Goal: Task Accomplishment & Management: Complete application form

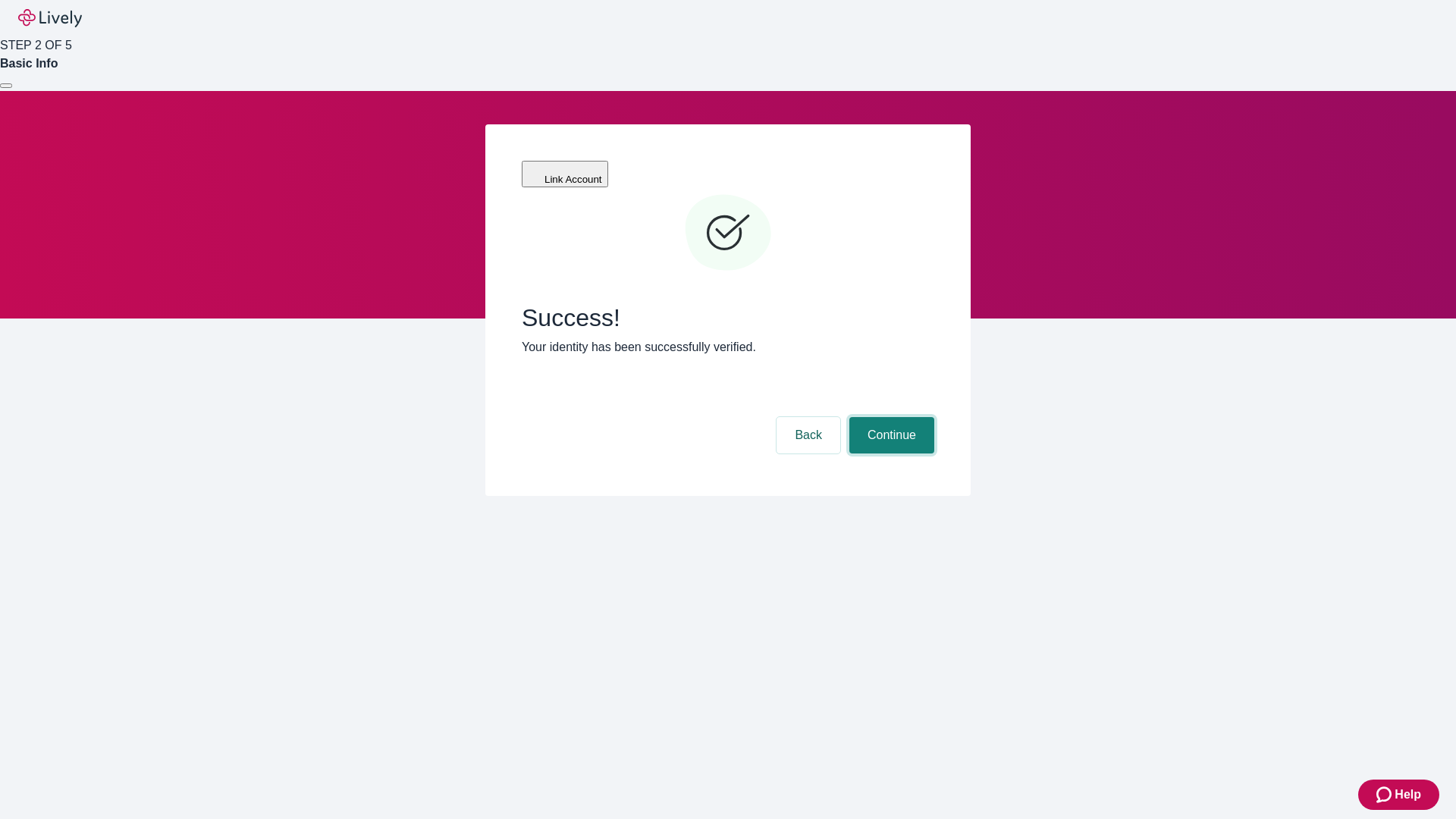
click at [889, 417] on button "Continue" at bounding box center [892, 436] width 85 height 36
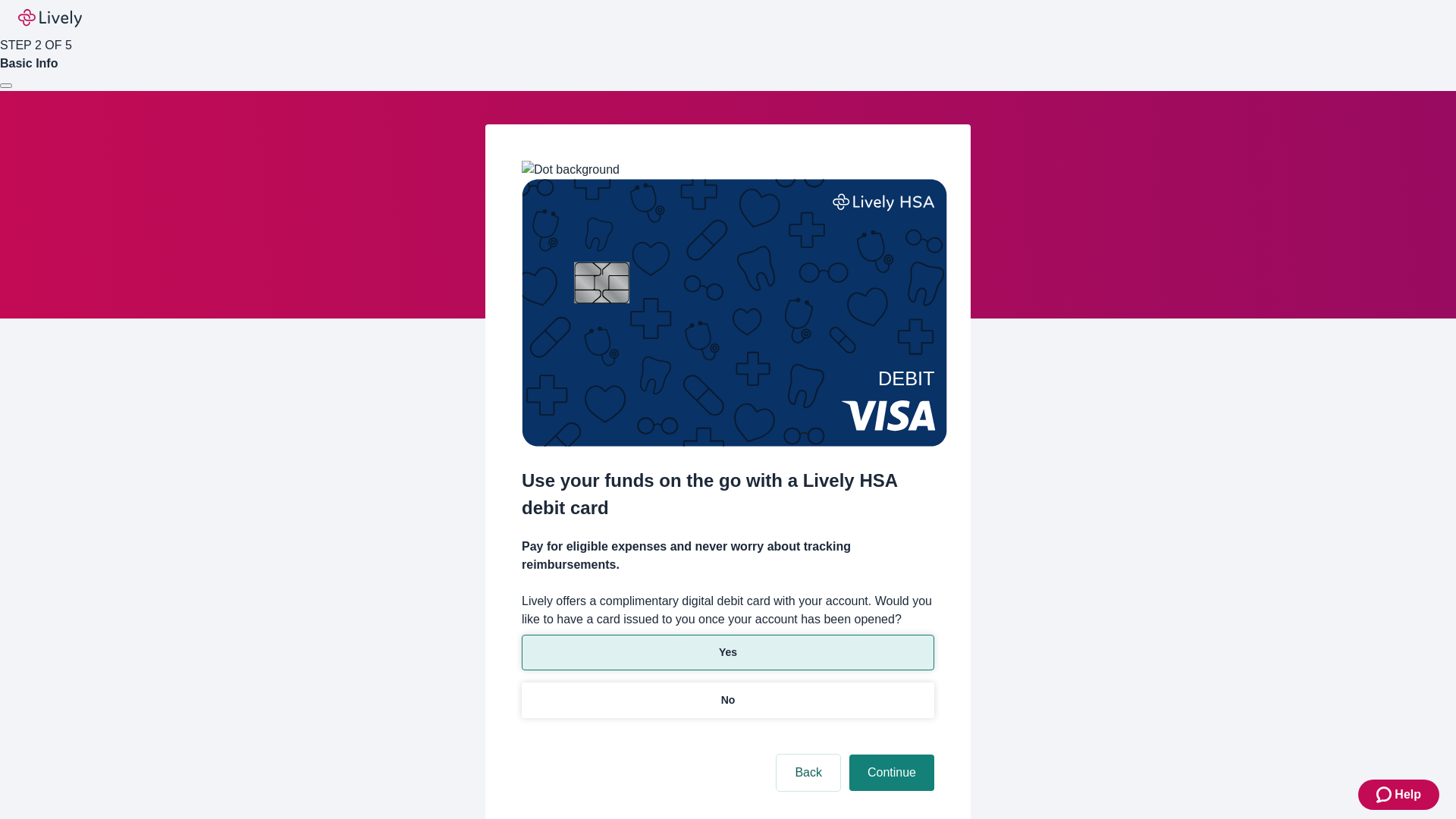
click at [727, 645] on p "Yes" at bounding box center [727, 652] width 18 height 16
click at [889, 755] on button "Continue" at bounding box center [892, 773] width 85 height 36
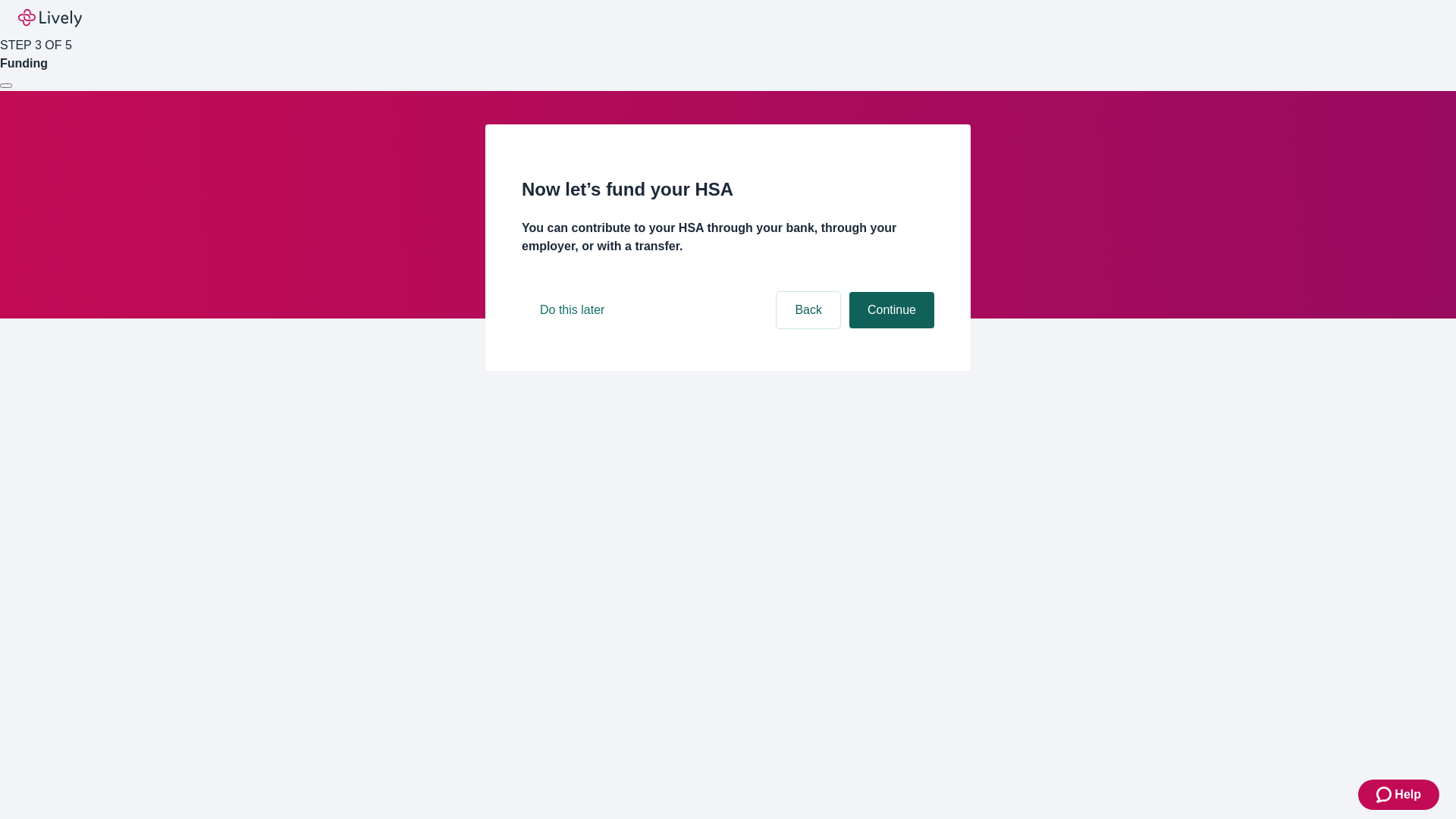
click at [889, 328] on button "Continue" at bounding box center [892, 310] width 85 height 36
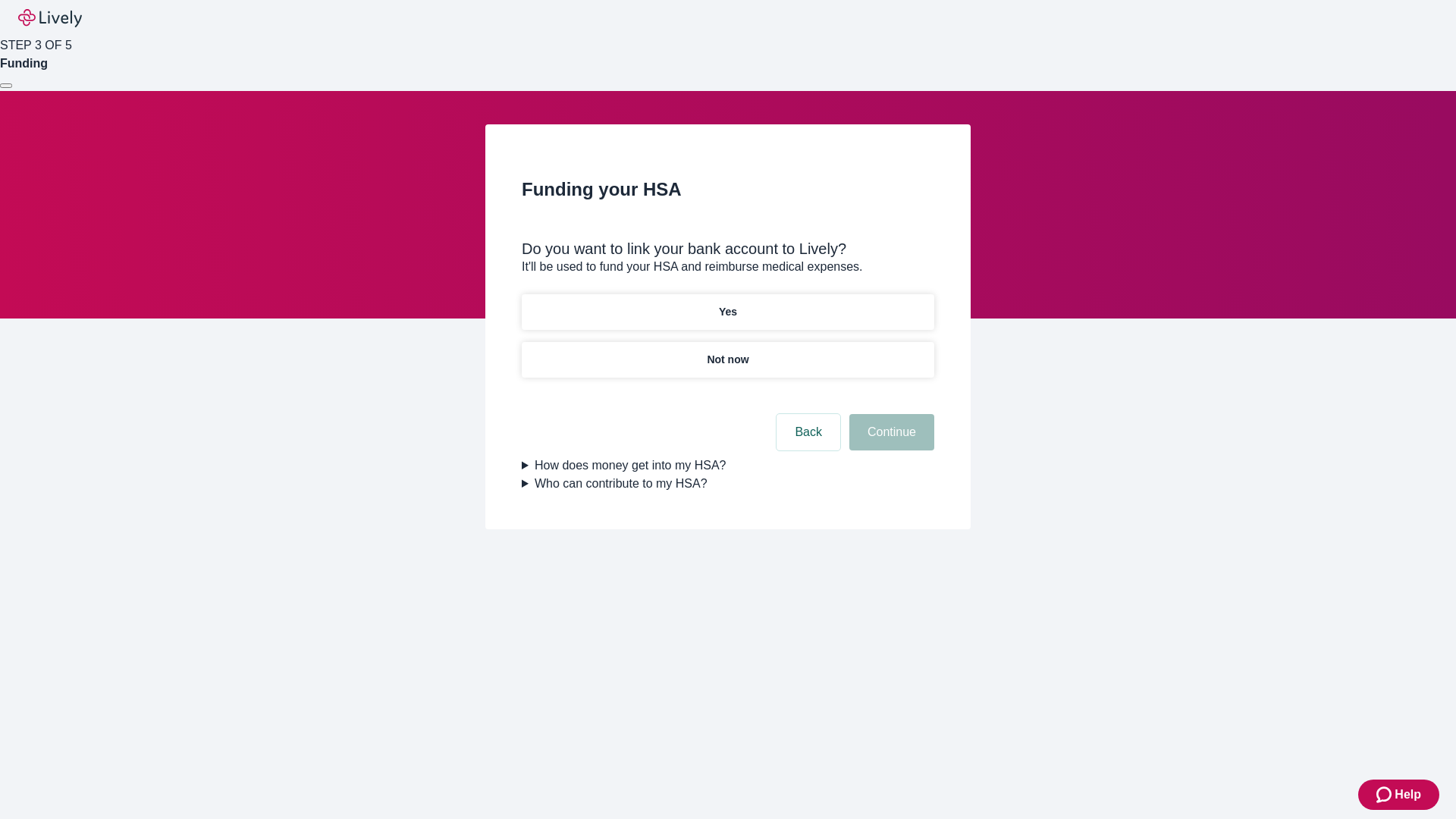
click at [727, 304] on p "Yes" at bounding box center [727, 311] width 18 height 16
click at [889, 414] on button "Continue" at bounding box center [892, 432] width 85 height 36
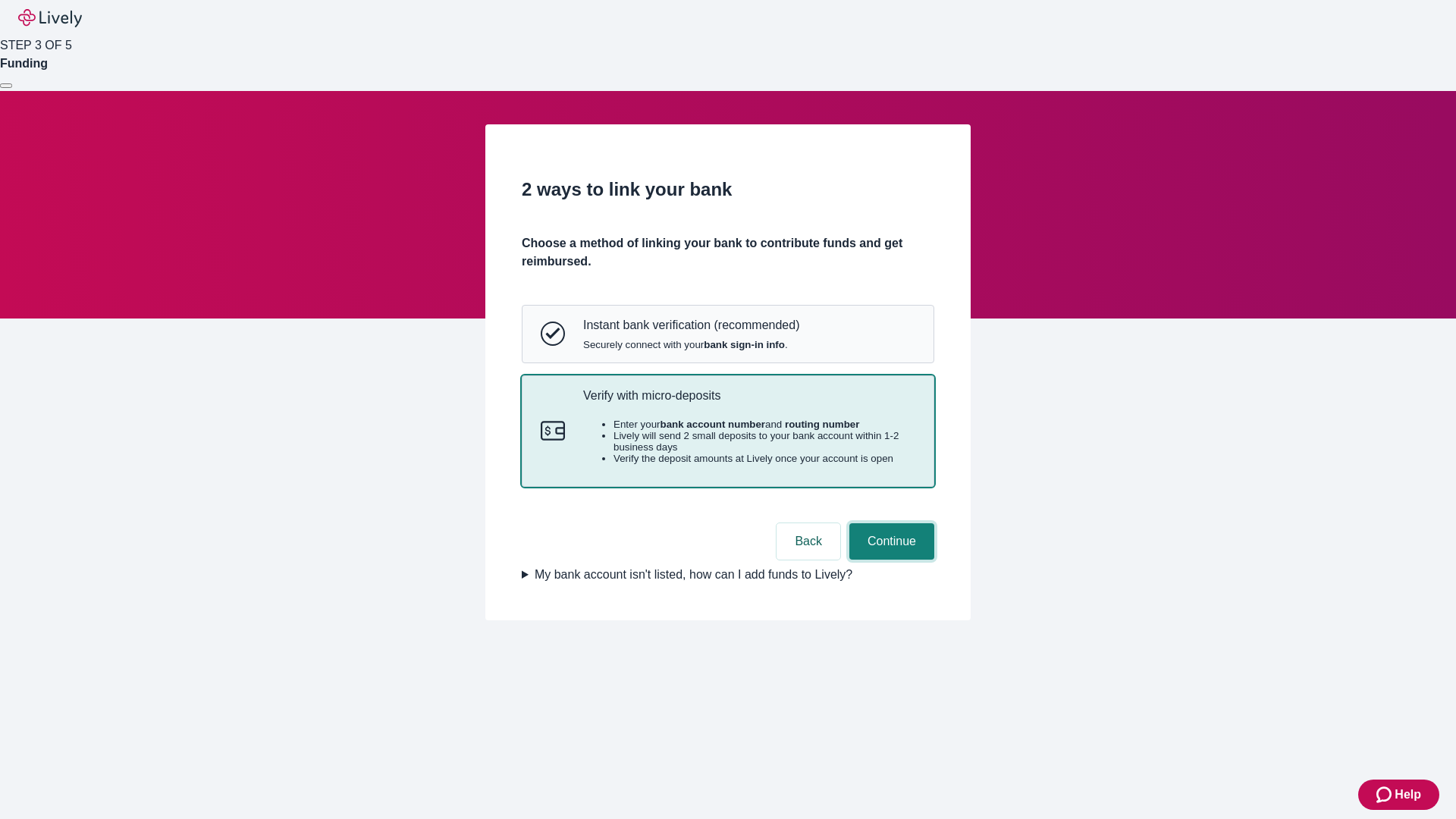
click at [889, 560] on button "Continue" at bounding box center [892, 541] width 85 height 36
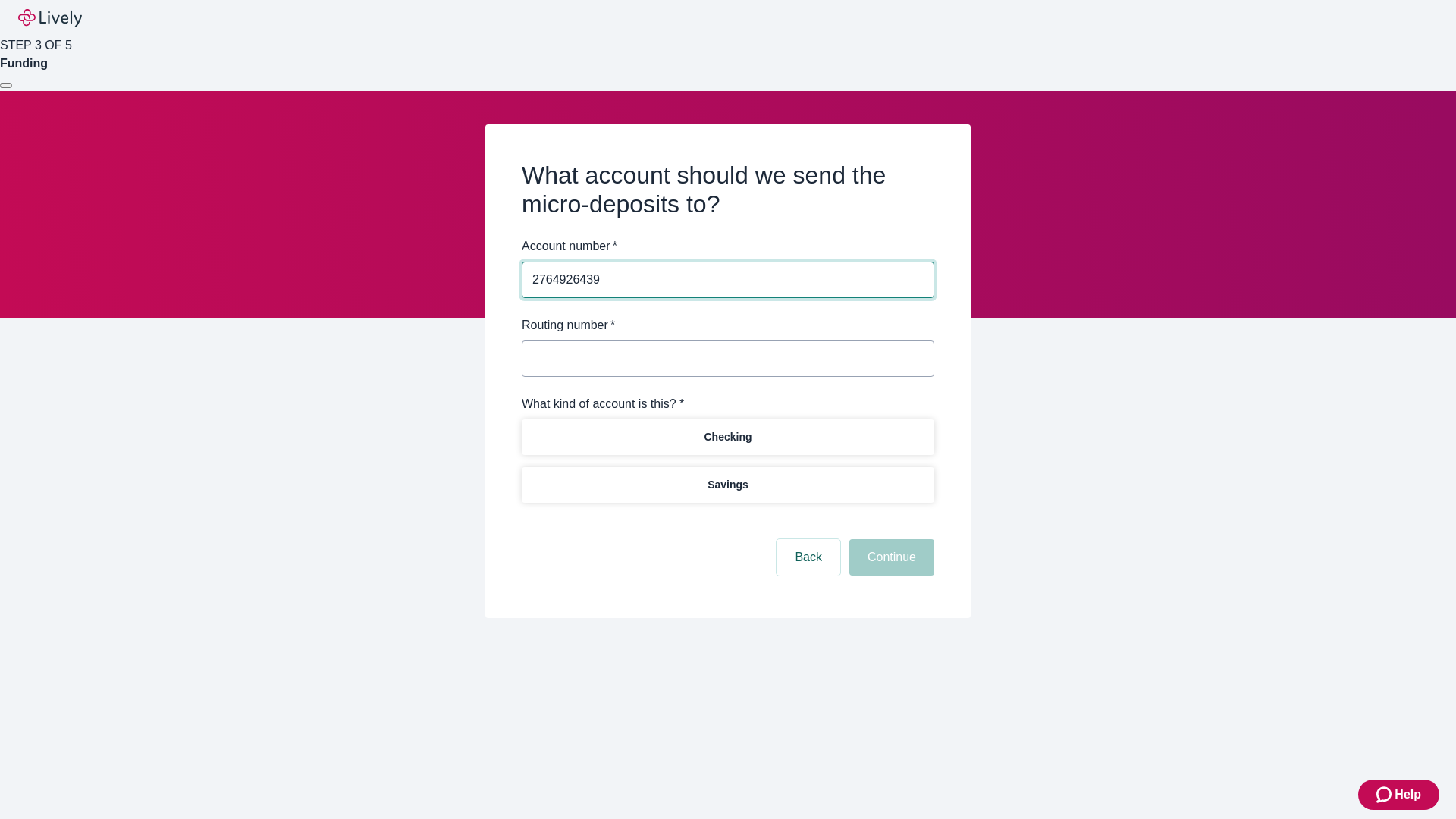
type input "2764926439"
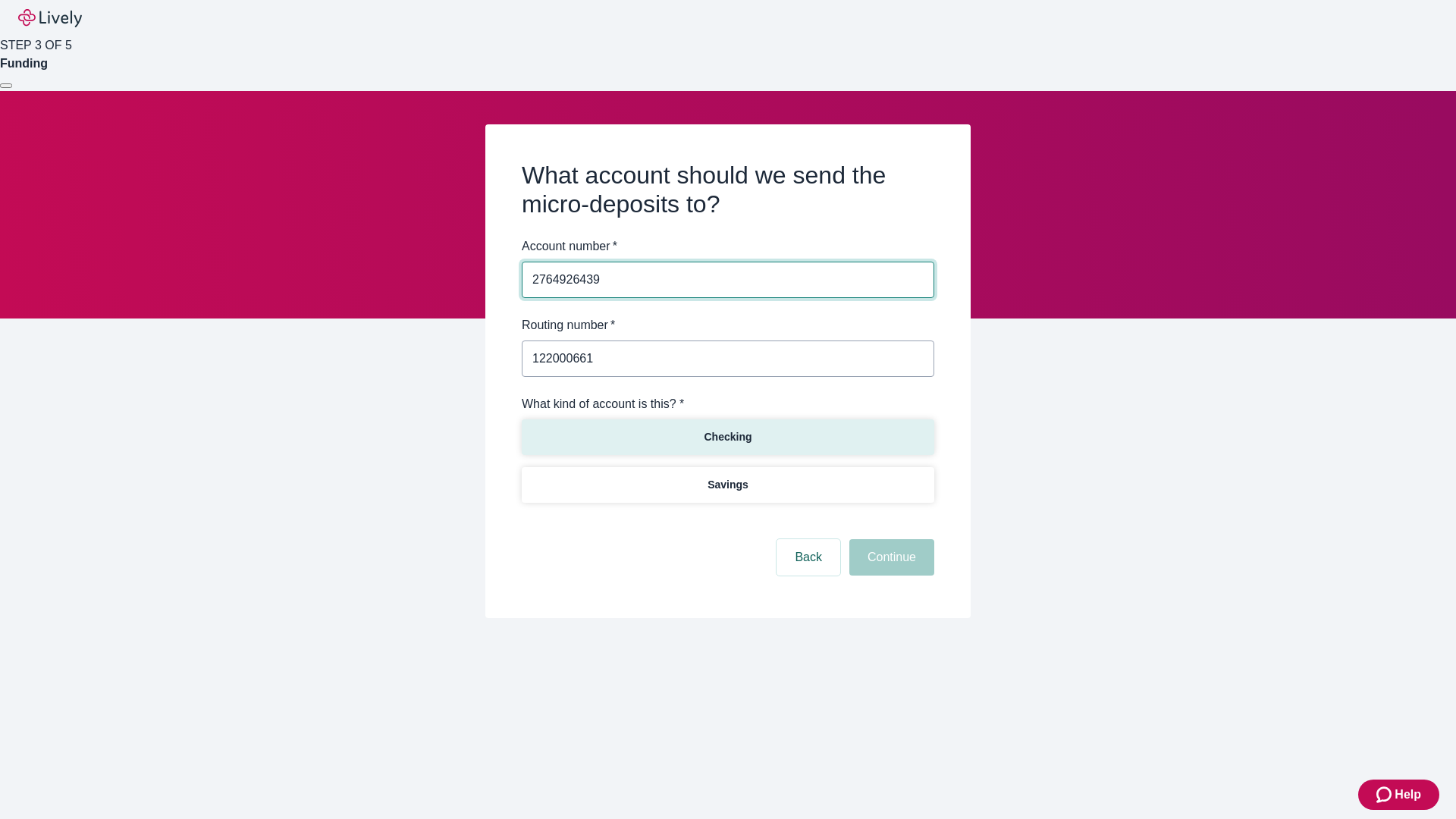
type input "122000661"
click at [727, 436] on p "Checking" at bounding box center [727, 437] width 48 height 16
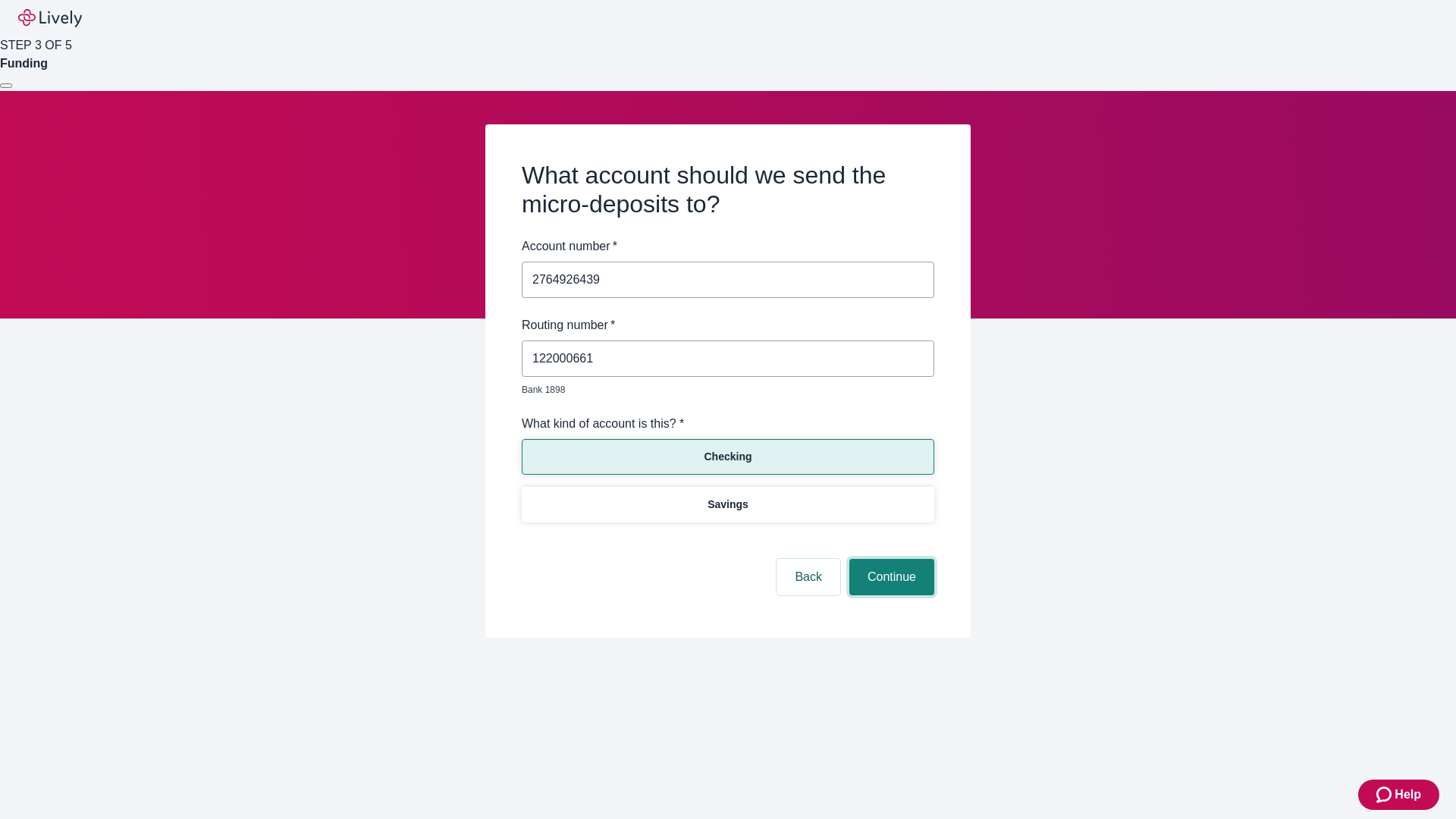
click at [889, 560] on button "Continue" at bounding box center [892, 577] width 85 height 36
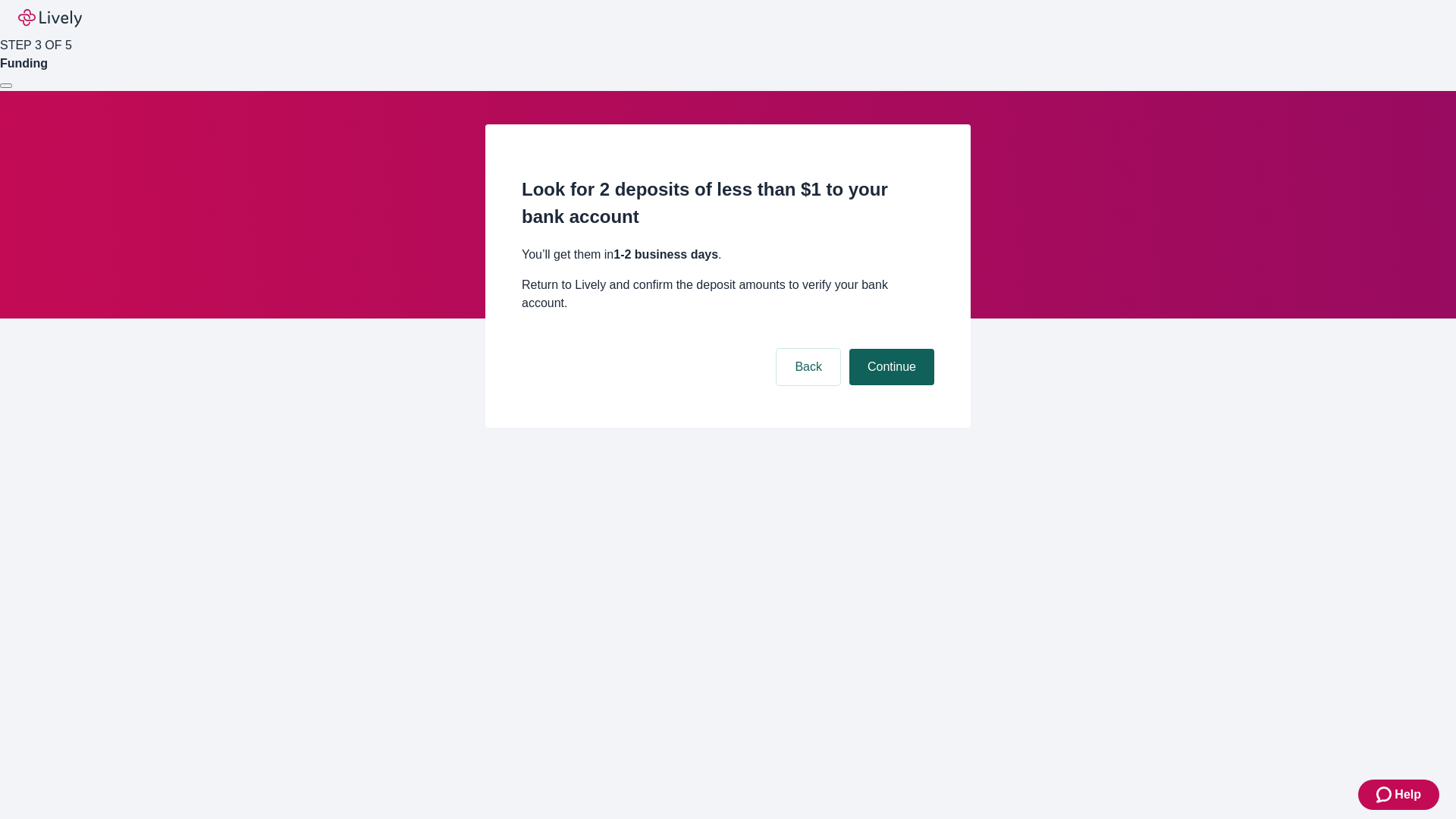
click at [889, 349] on button "Continue" at bounding box center [892, 367] width 85 height 36
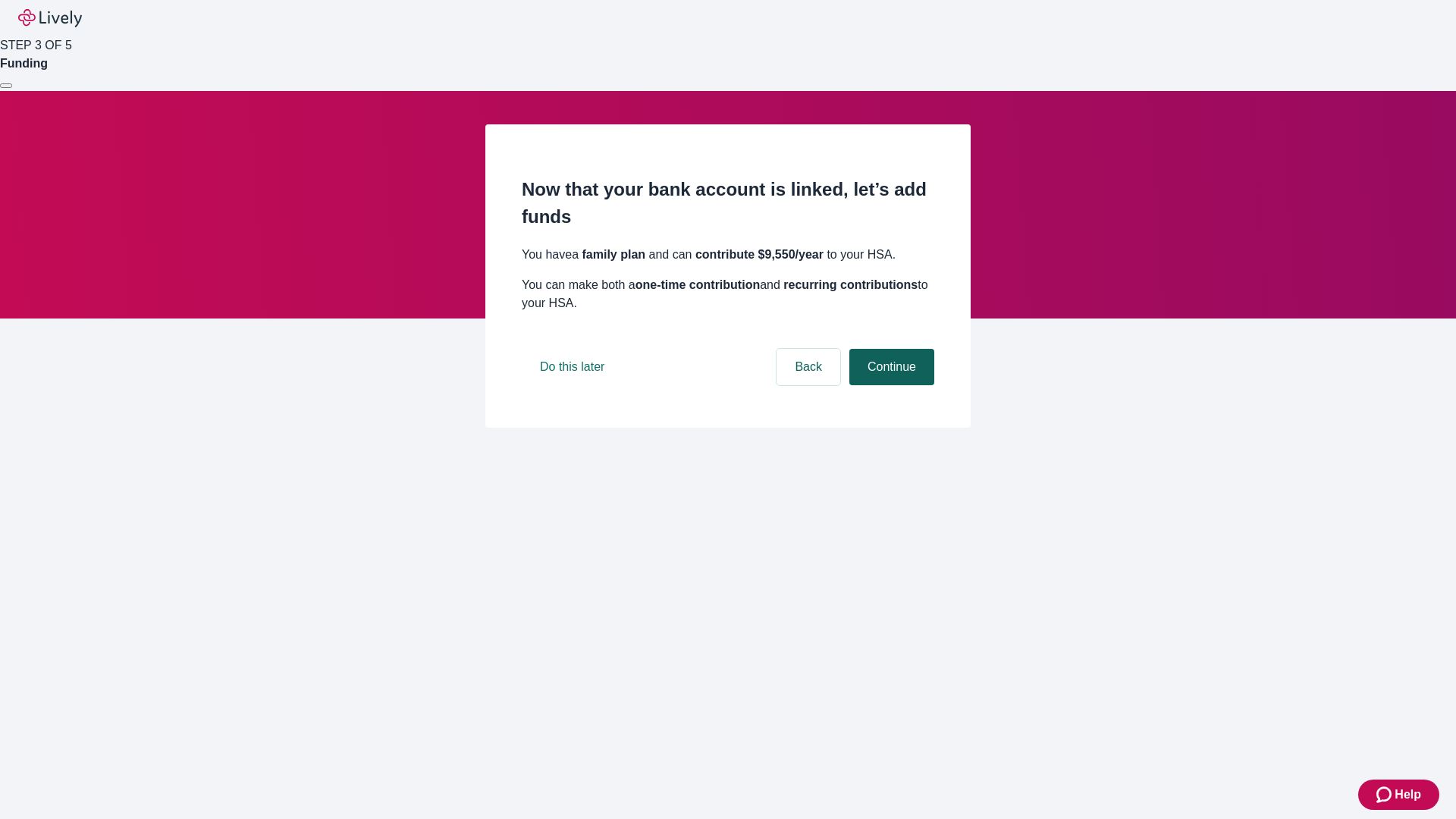
click at [889, 385] on button "Continue" at bounding box center [892, 367] width 85 height 36
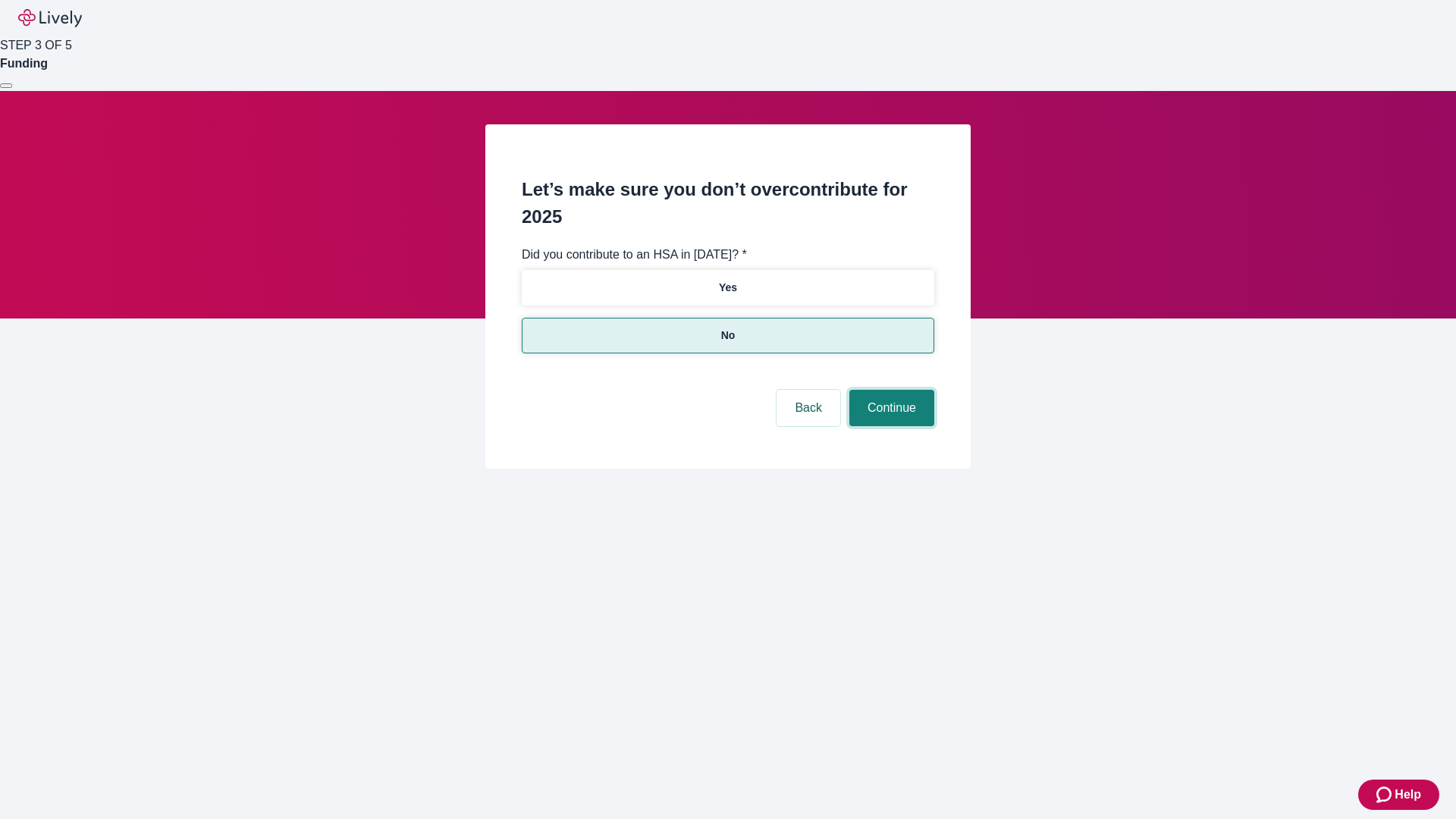
click at [889, 390] on button "Continue" at bounding box center [892, 408] width 85 height 36
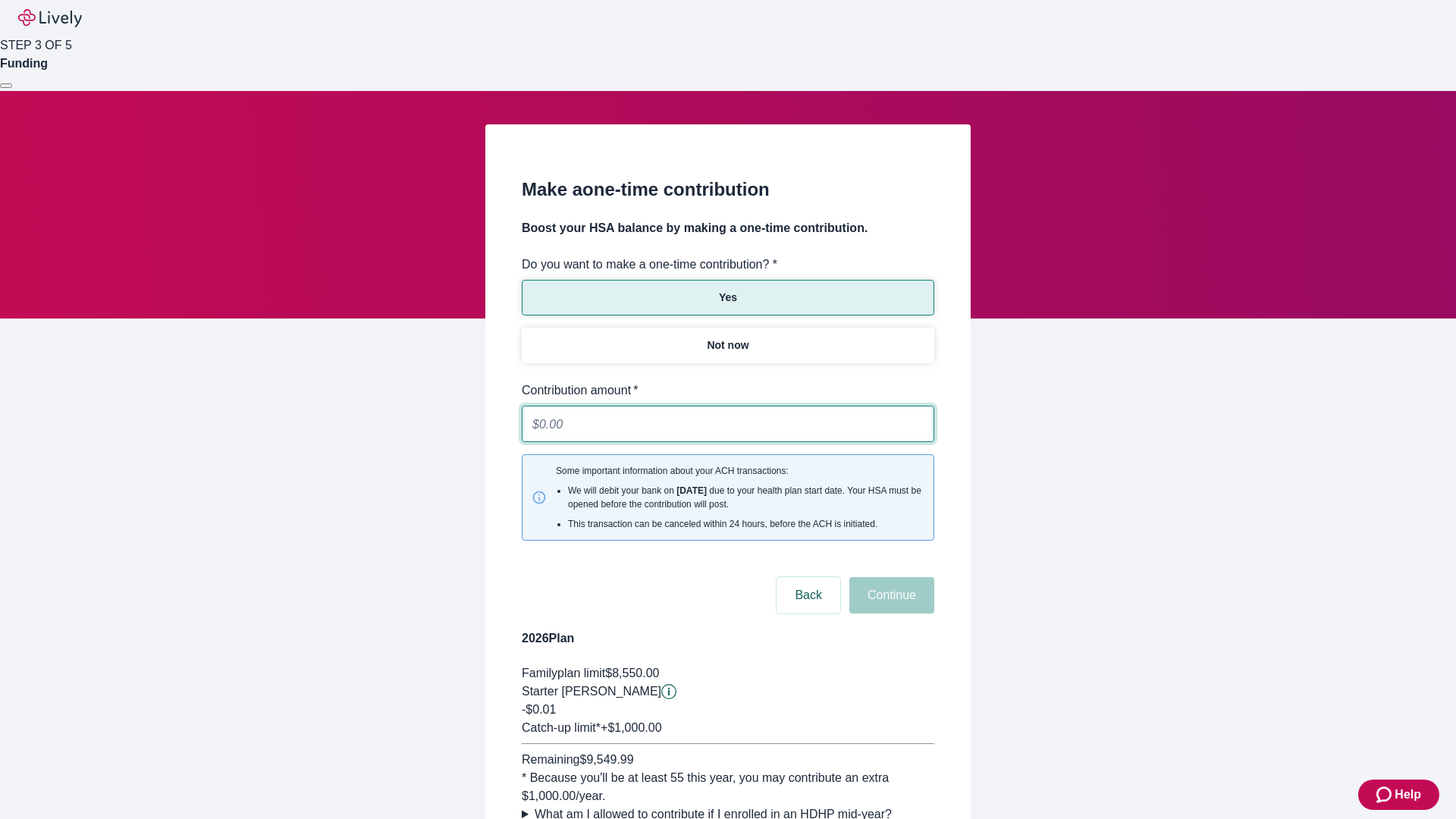
type input "0.01"
click at [889, 577] on button "Continue" at bounding box center [892, 595] width 85 height 36
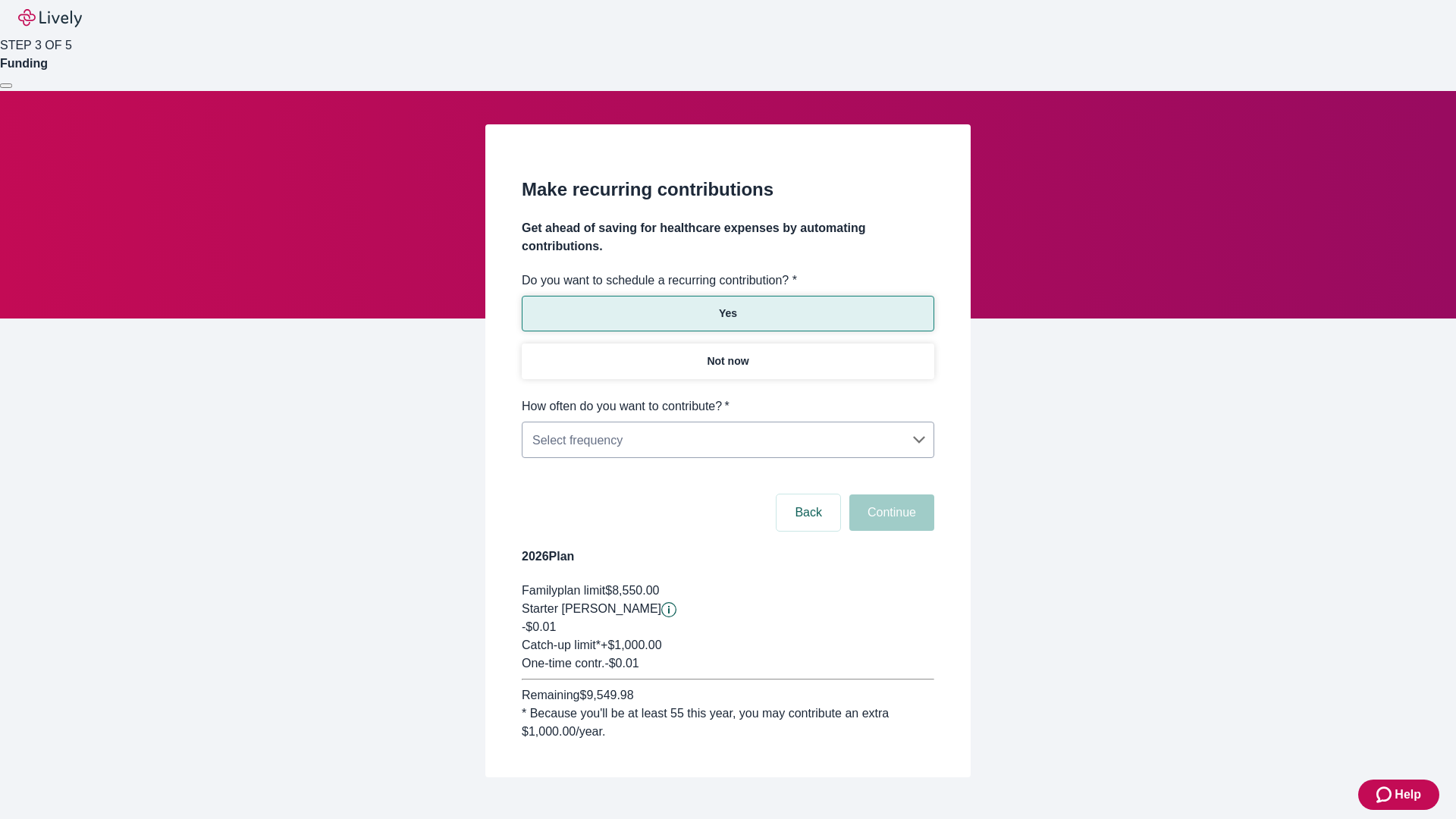
click at [727, 397] on body "Help STEP 3 OF 5 Funding Make recurring contributions Get ahead of saving for h…" at bounding box center [728, 425] width 1456 height 850
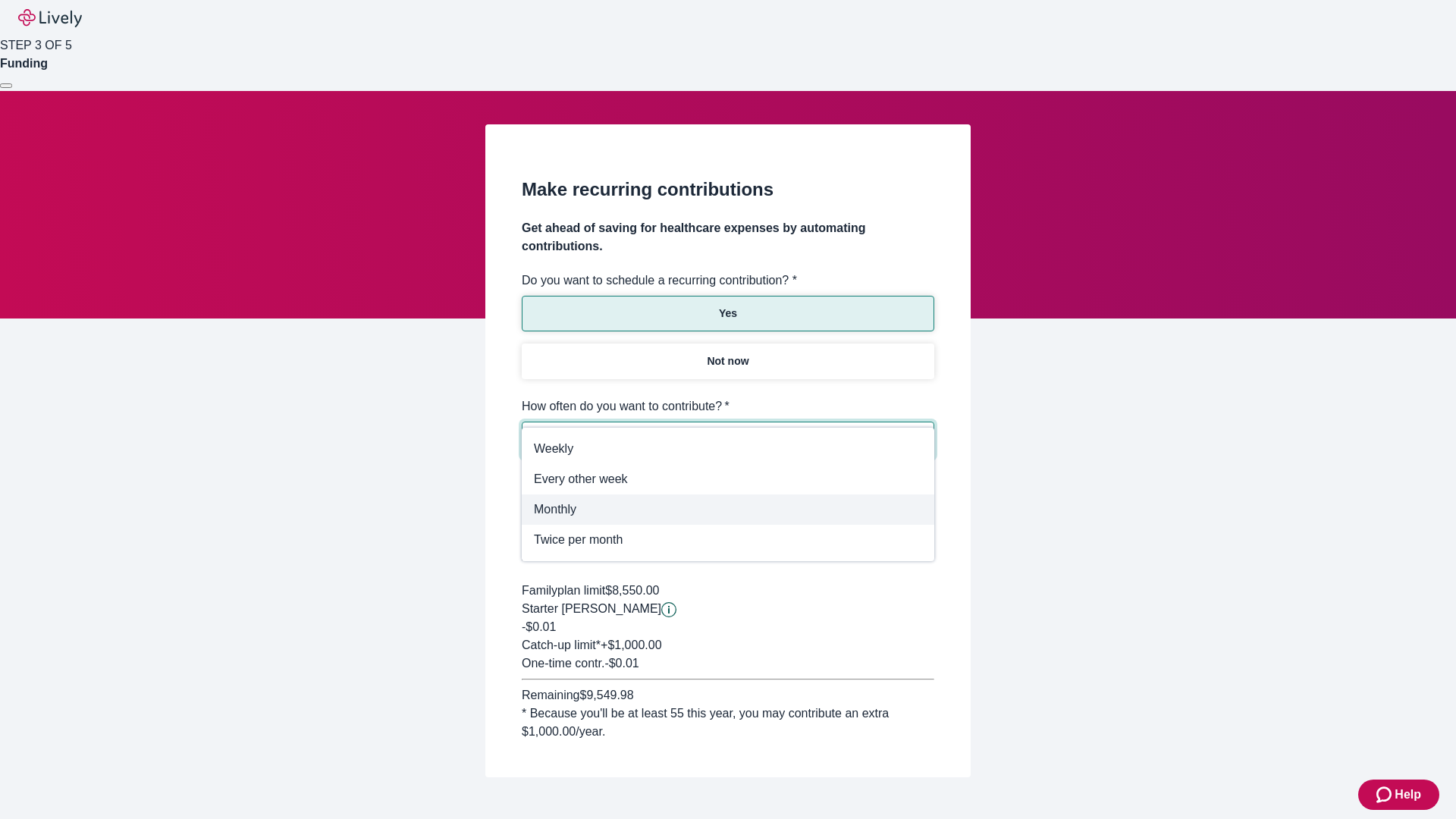
click at [728, 509] on span "Monthly" at bounding box center [727, 509] width 388 height 18
type input "Monthly"
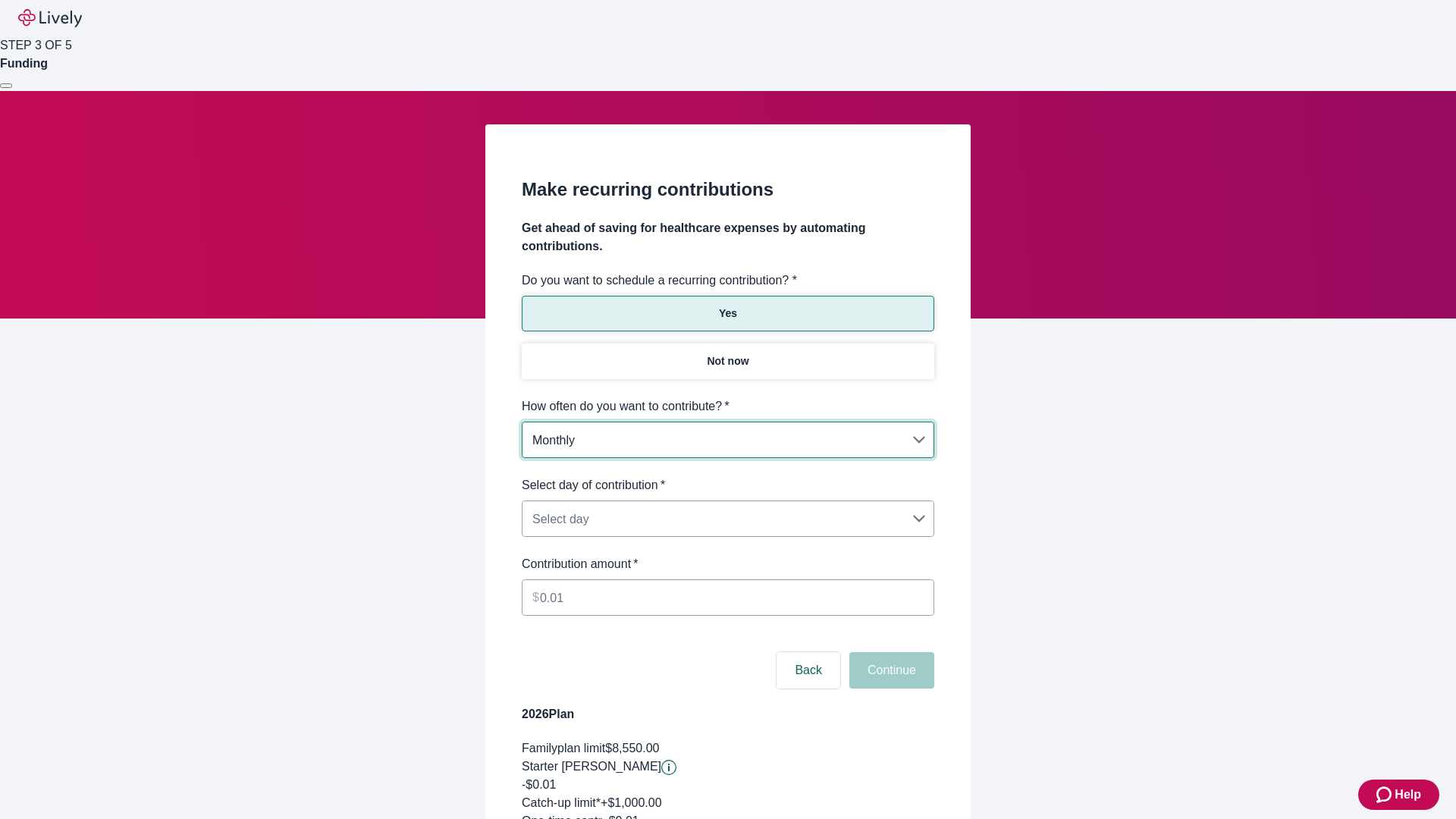
click at [727, 476] on body "Help STEP 3 OF 5 Funding Make recurring contributions Get ahead of saving for h…" at bounding box center [728, 503] width 1456 height 1007
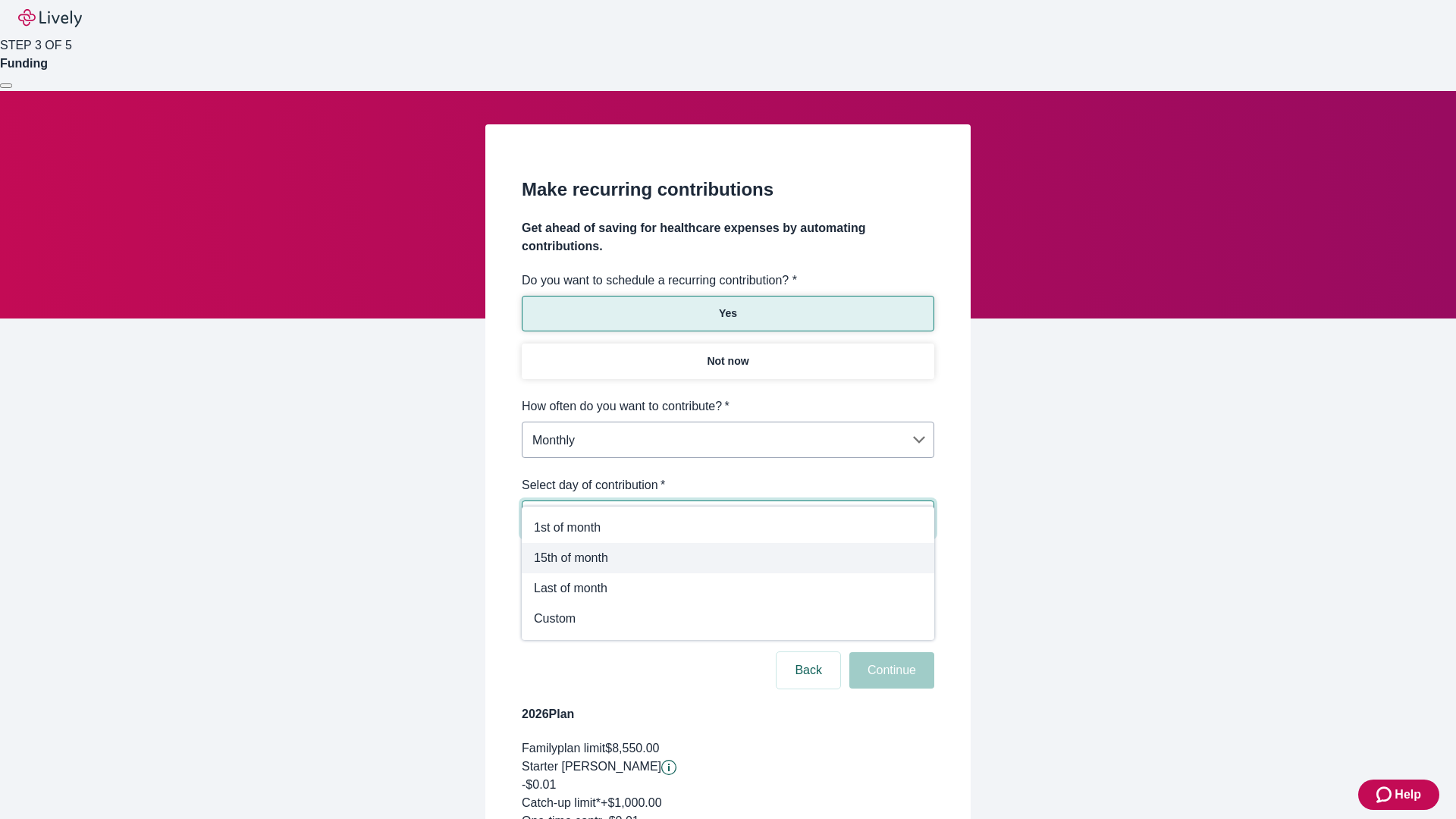
click at [728, 558] on span "15th of month" at bounding box center [727, 558] width 388 height 18
type input "Monthly15th"
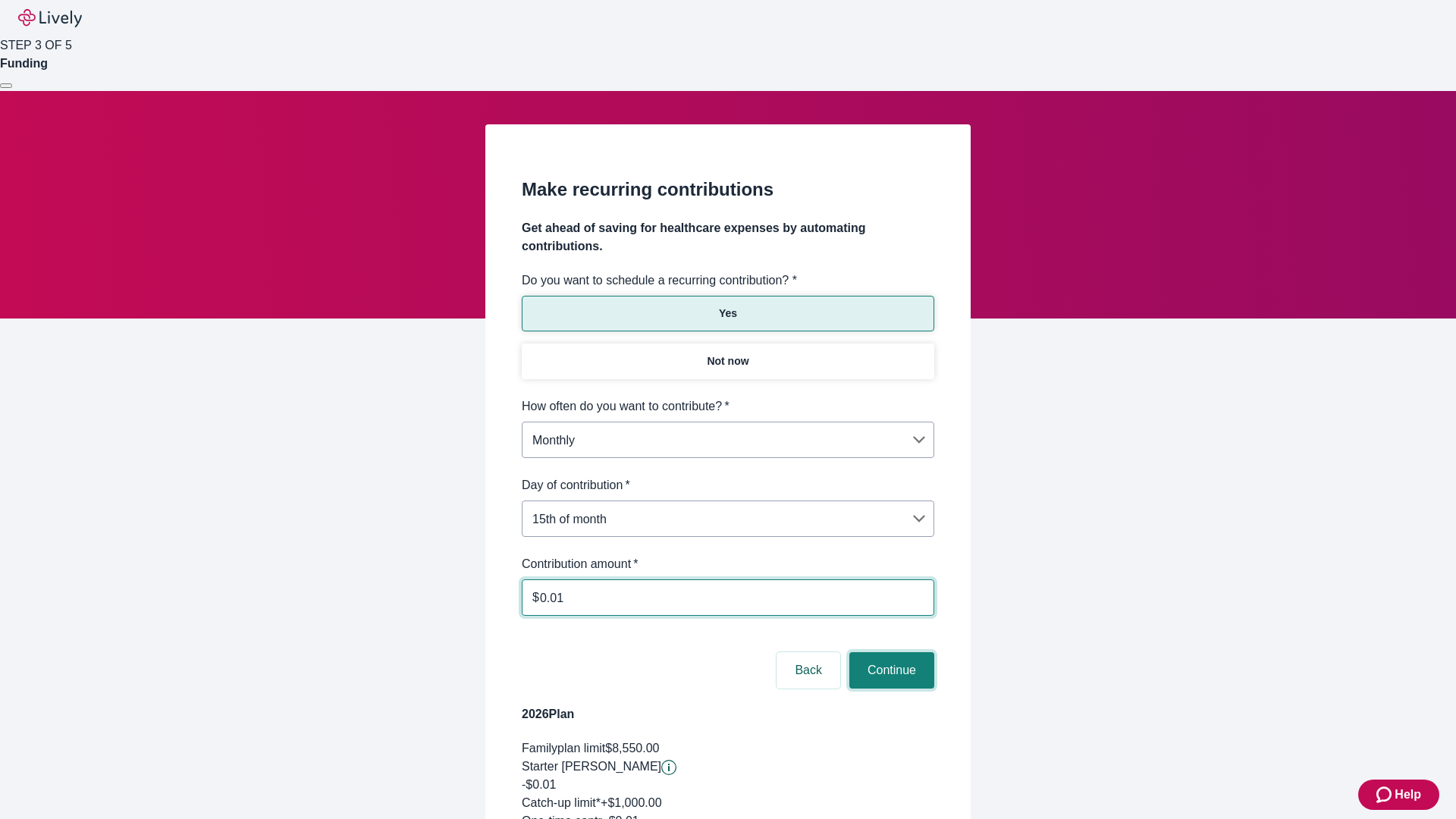
click at [889, 652] on button "Continue" at bounding box center [892, 671] width 85 height 36
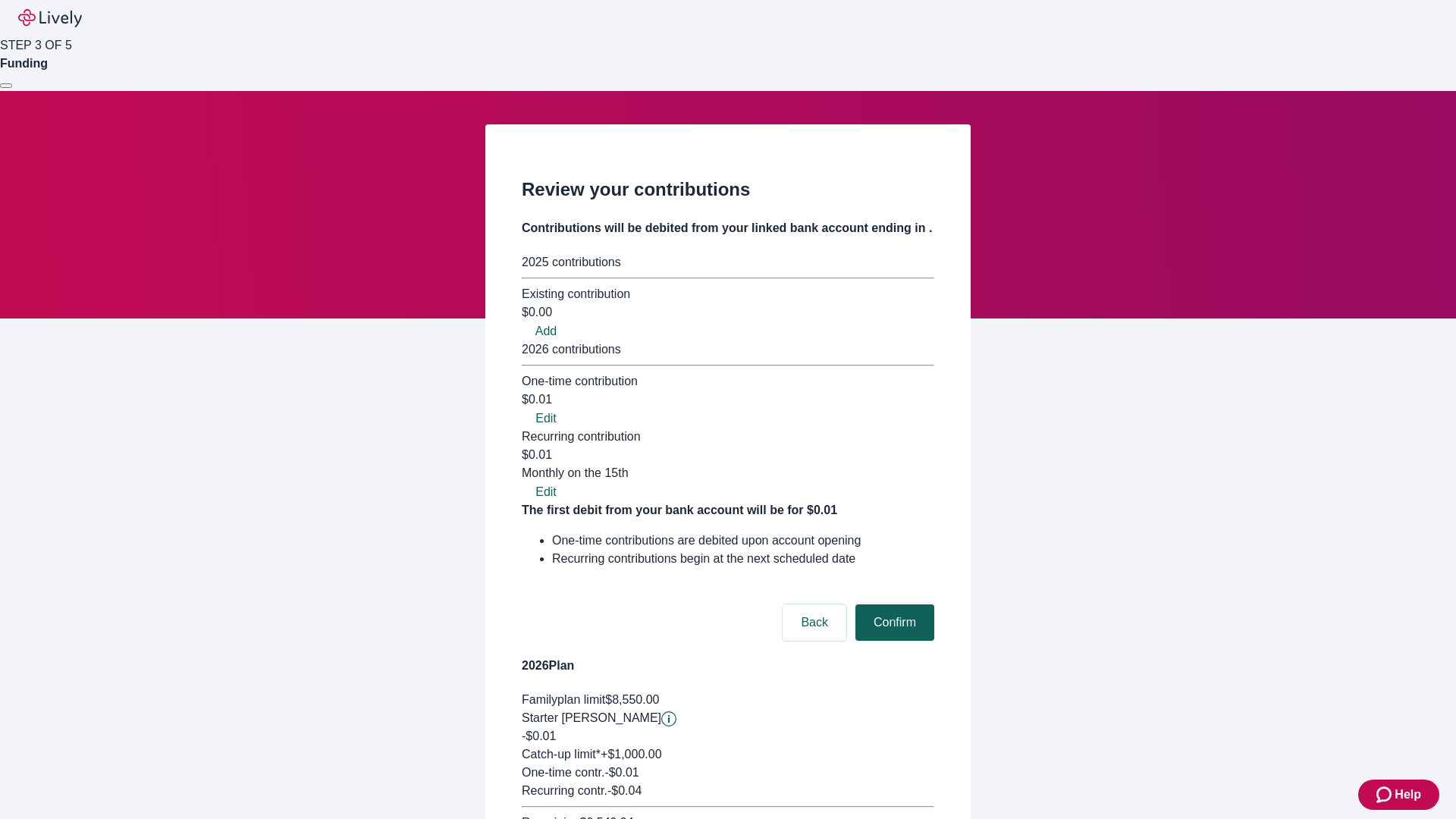
click at [893, 604] on button "Confirm" at bounding box center [895, 622] width 79 height 36
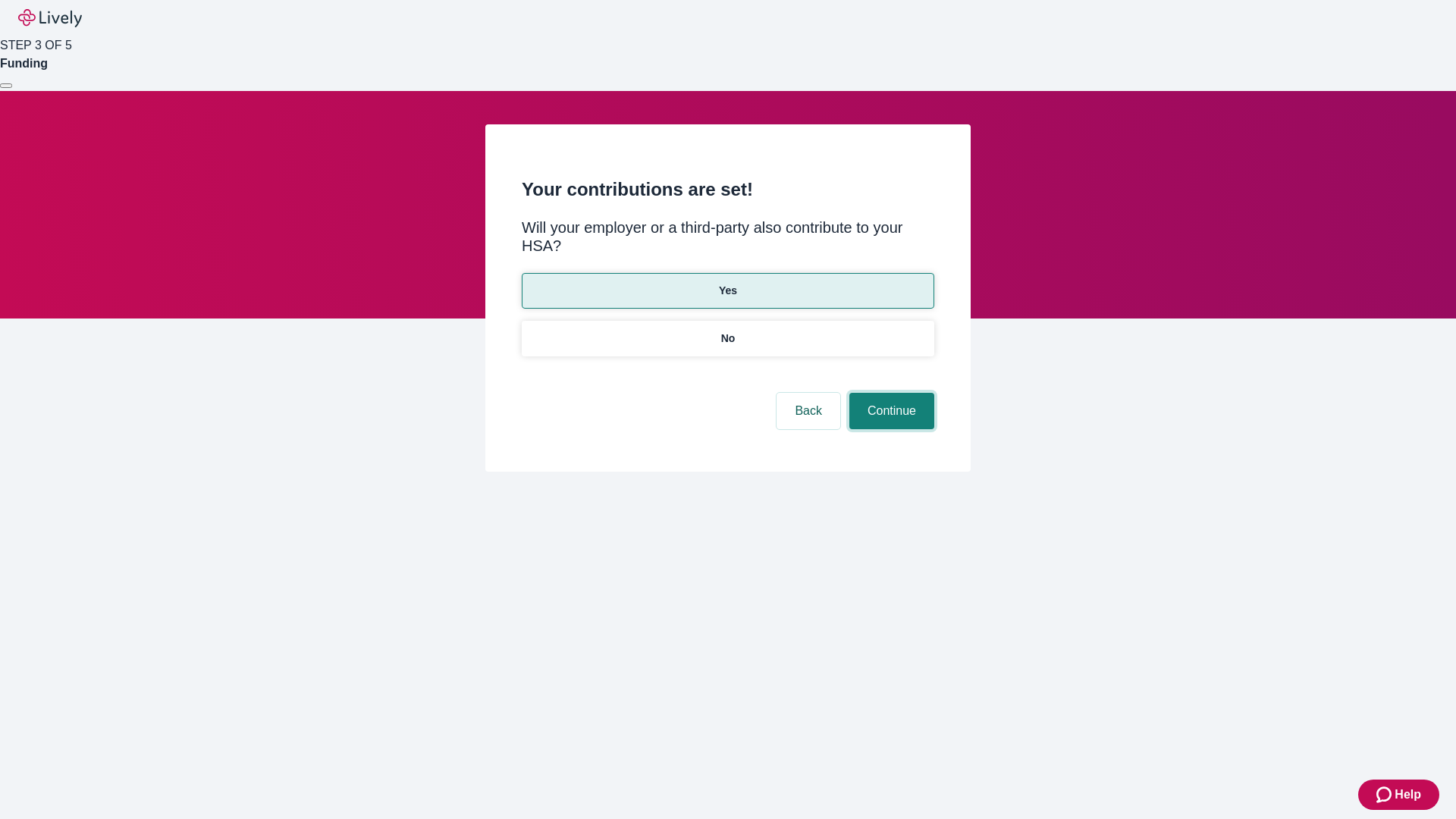
click at [889, 393] on button "Continue" at bounding box center [892, 411] width 85 height 36
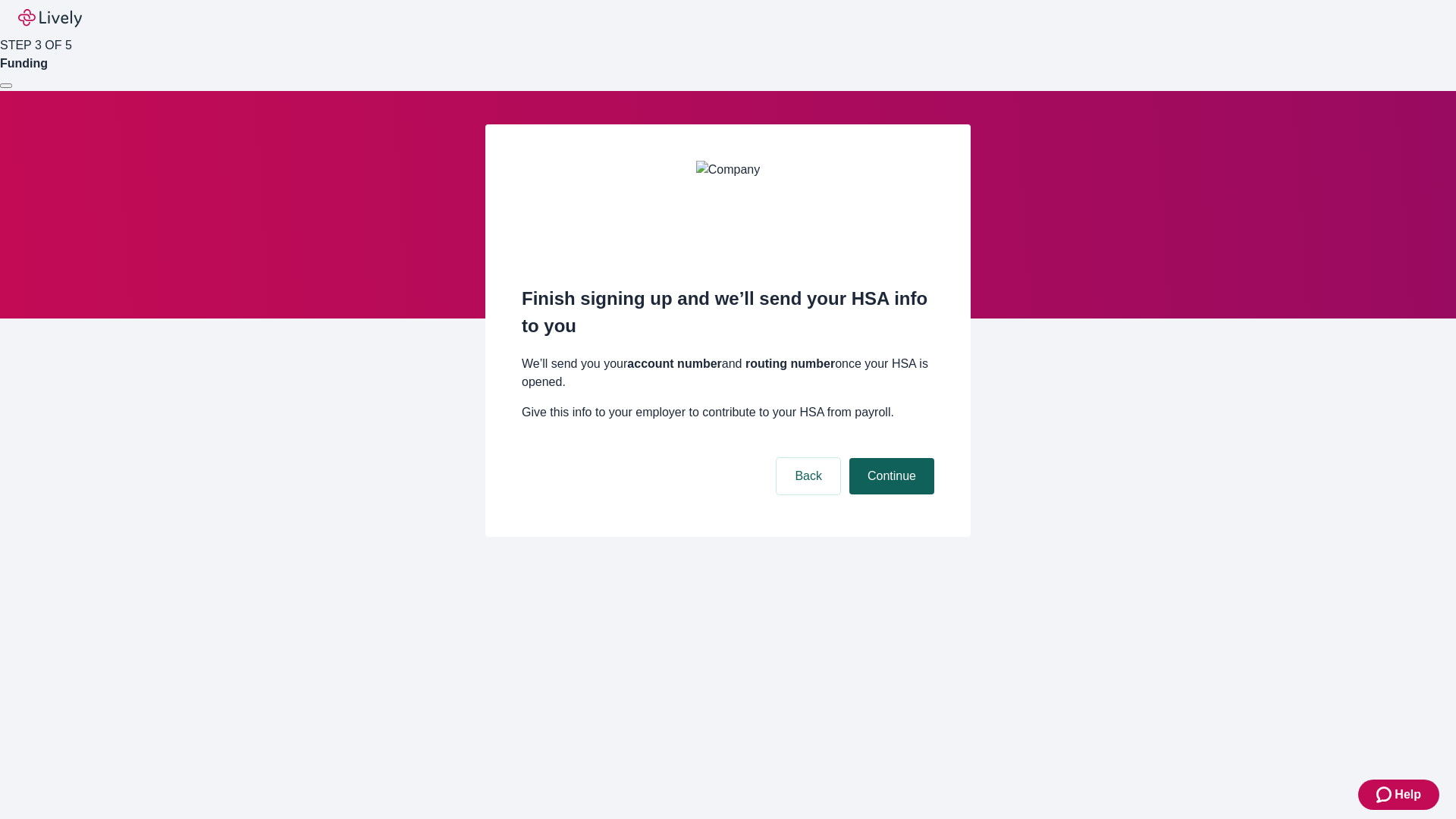
click at [889, 458] on button "Continue" at bounding box center [892, 476] width 85 height 36
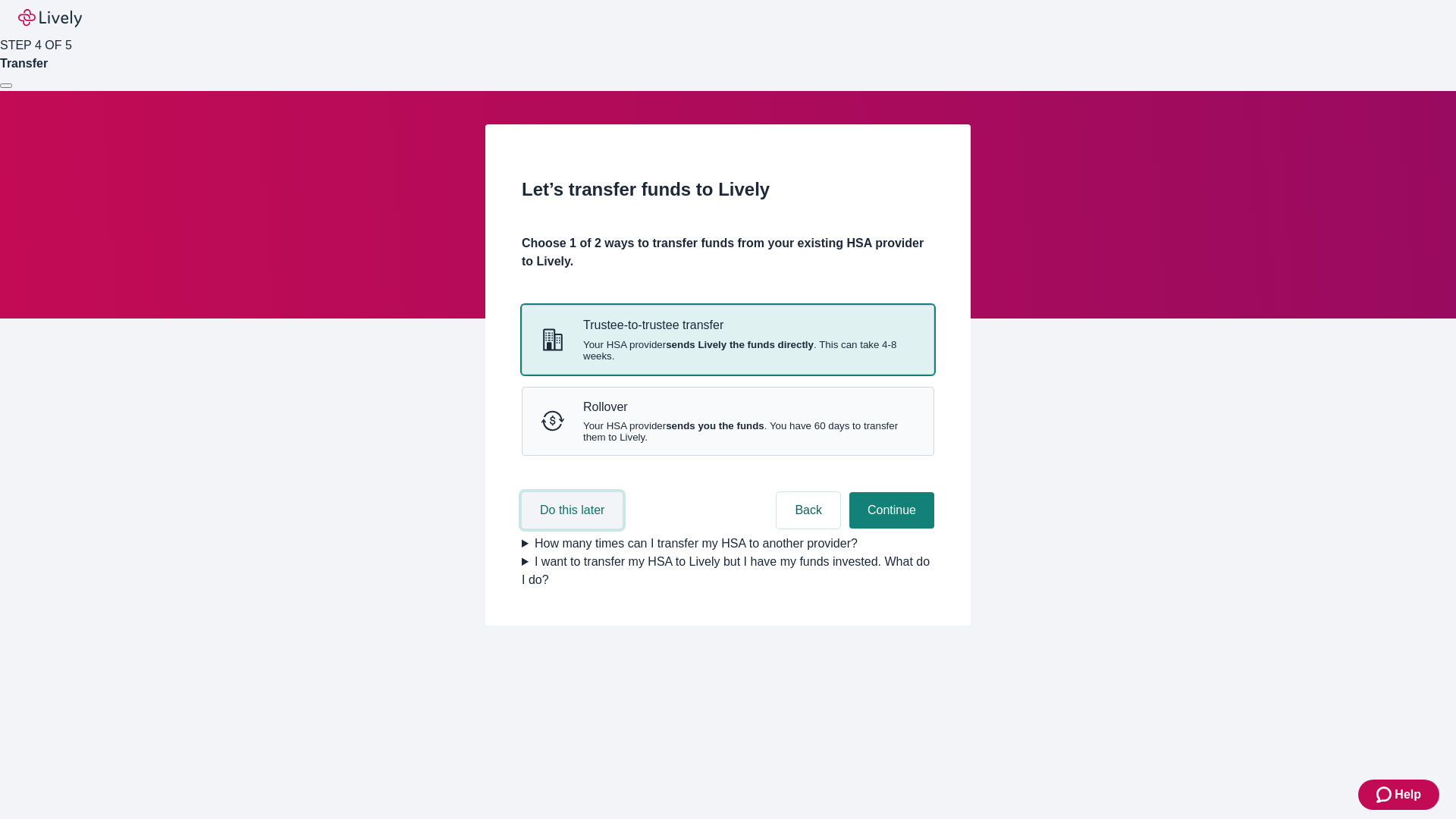
click at [574, 528] on button "Do this later" at bounding box center [572, 510] width 101 height 36
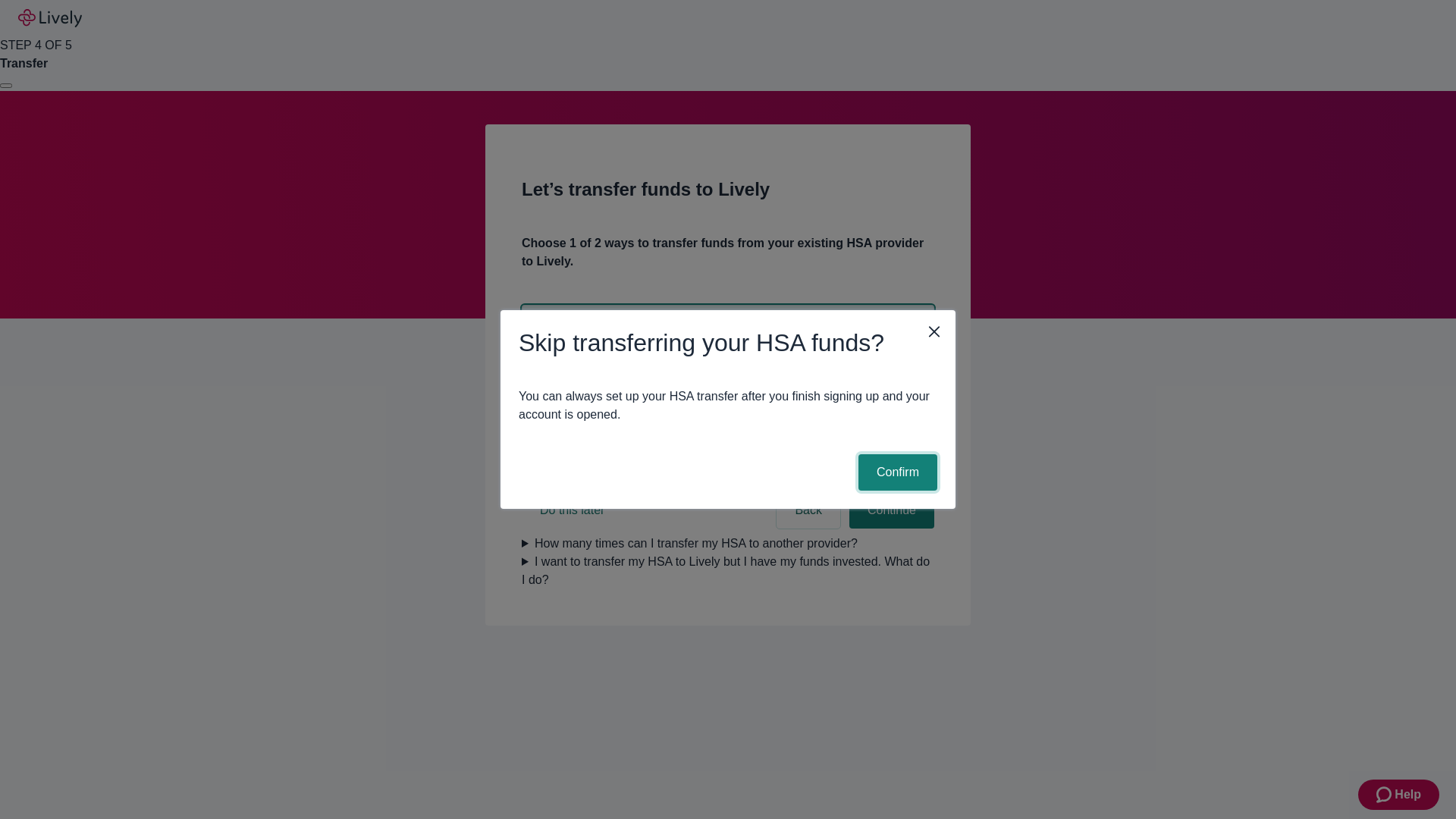
click at [895, 472] on button "Confirm" at bounding box center [897, 472] width 79 height 36
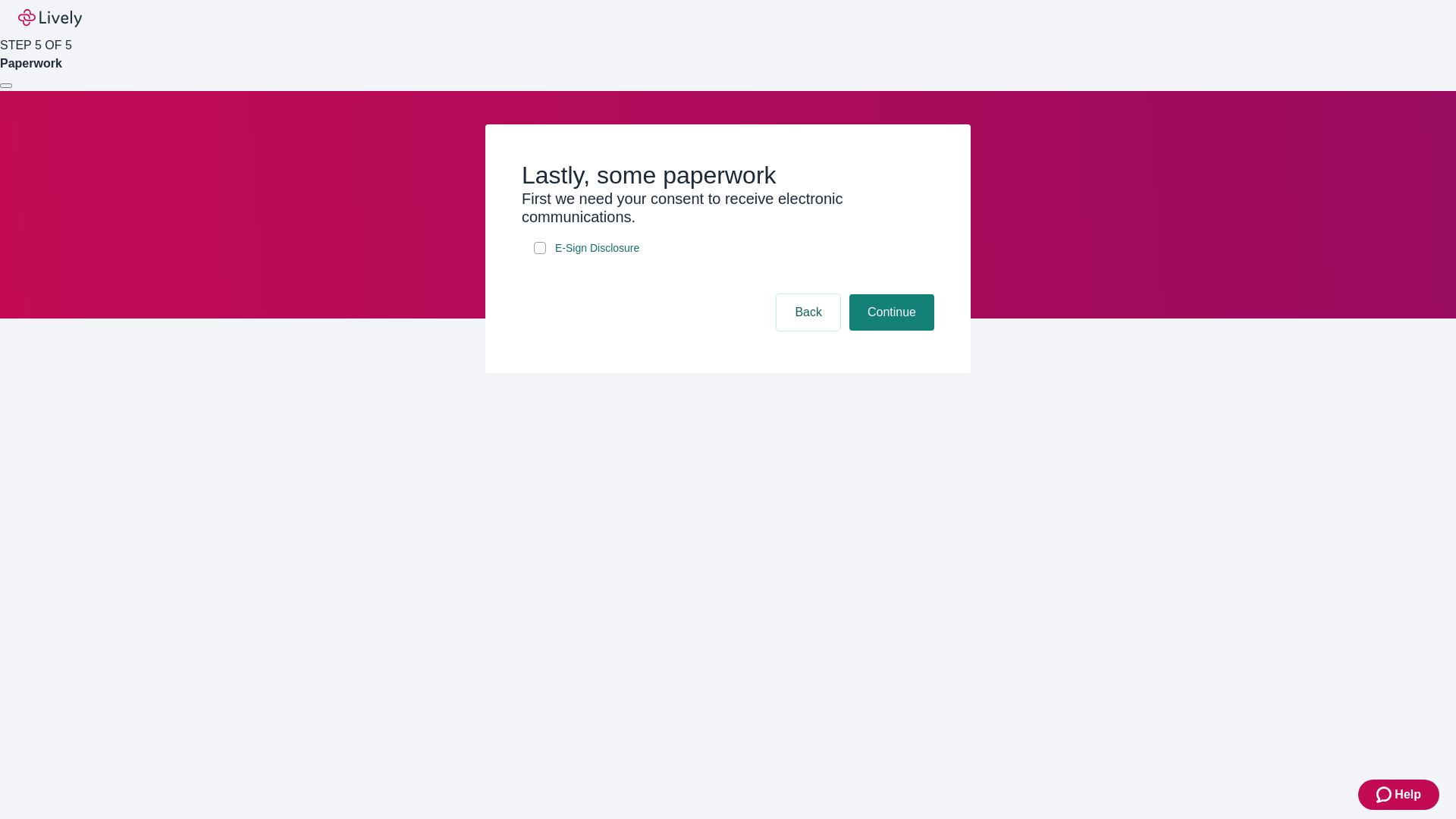
click at [540, 254] on input "E-Sign Disclosure" at bounding box center [540, 248] width 12 height 12
checkbox input "true"
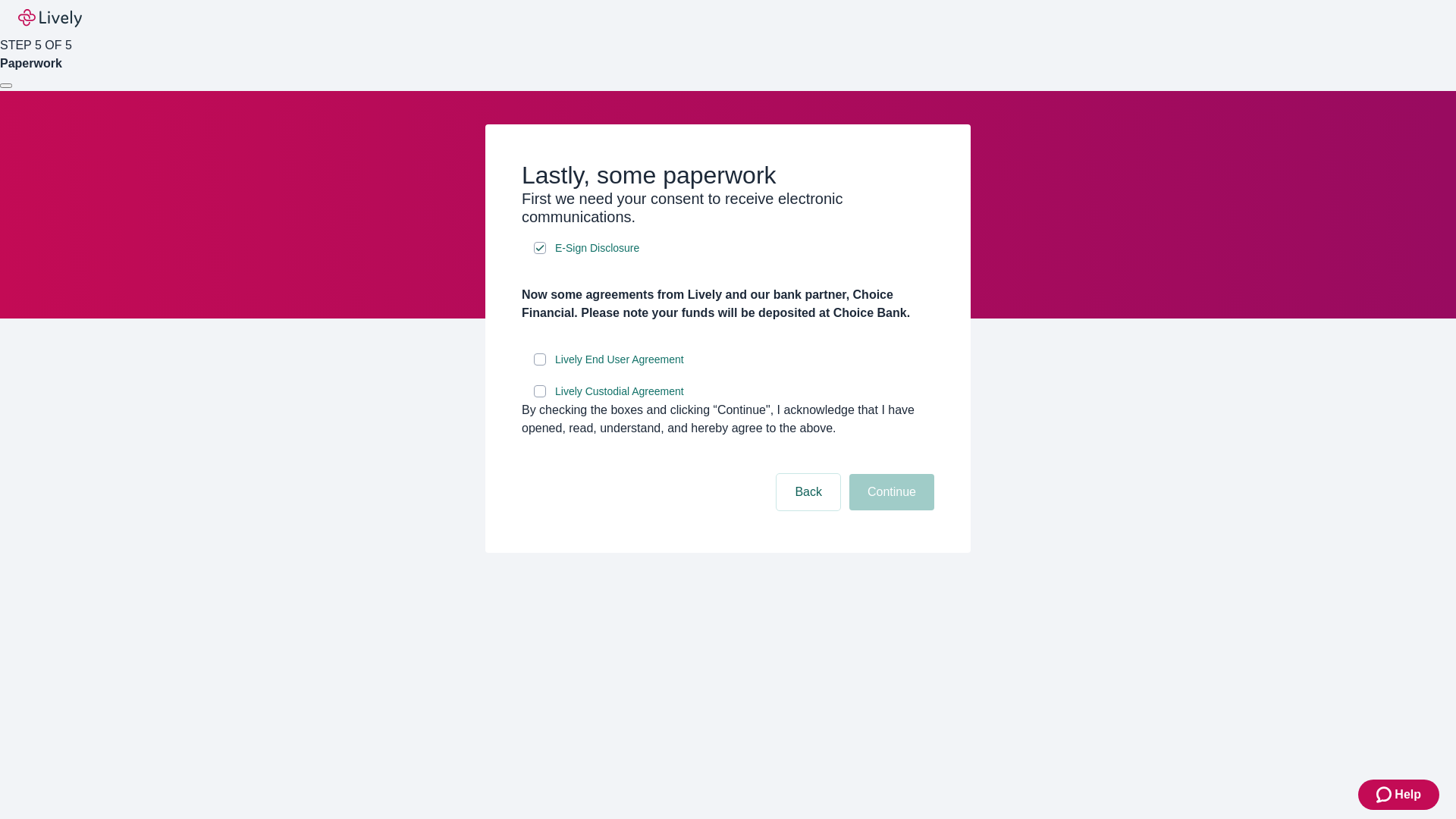
click at [540, 365] on input "Lively End User Agreement" at bounding box center [540, 359] width 12 height 12
checkbox input "true"
click at [540, 397] on input "Lively Custodial Agreement" at bounding box center [540, 391] width 12 height 12
checkbox input "true"
click at [889, 510] on button "Continue" at bounding box center [892, 492] width 85 height 36
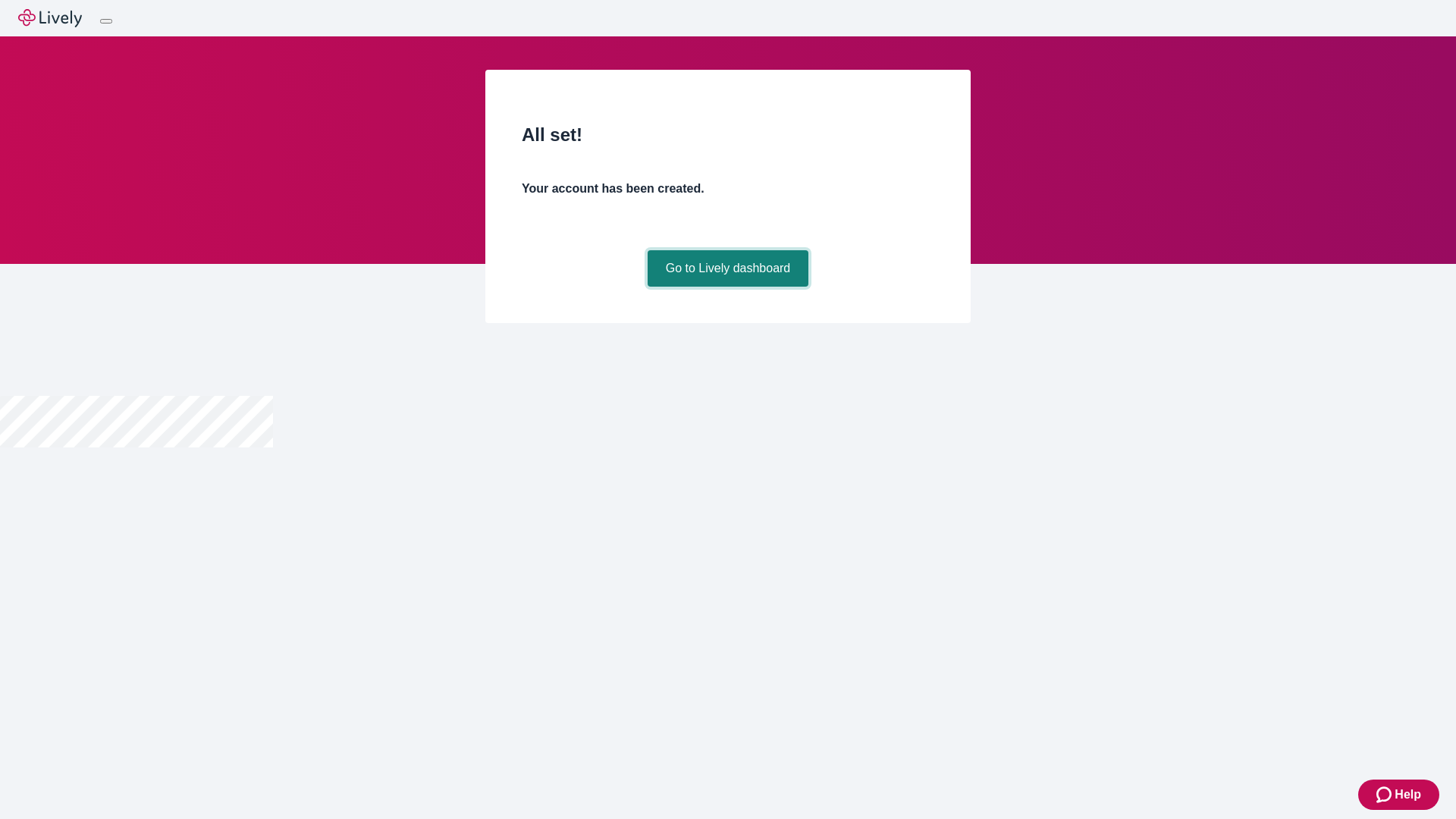
click at [727, 286] on link "Go to Lively dashboard" at bounding box center [728, 268] width 161 height 36
